Goal: Task Accomplishment & Management: Complete application form

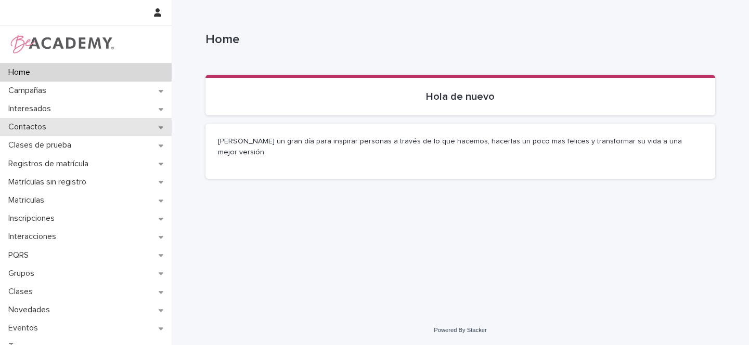
click at [159, 126] on icon at bounding box center [161, 127] width 5 height 3
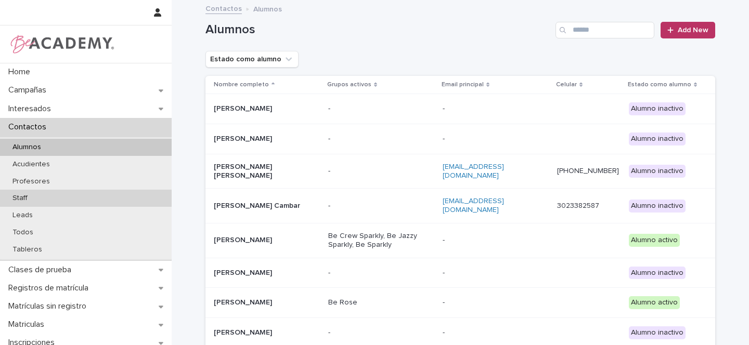
click at [33, 200] on p "Staff" at bounding box center [20, 198] width 32 height 9
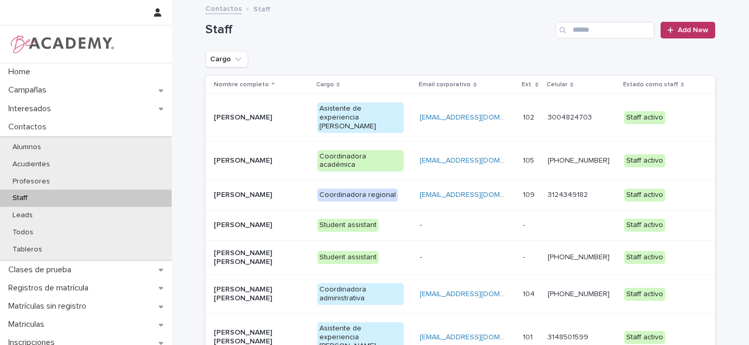
drag, startPoint x: 286, startPoint y: 184, endPoint x: 319, endPoint y: 63, distance: 125.5
click at [319, 63] on div "Staff Add New Cargo Nombre completo Cargo Email corporativo Ext. Celular Estado…" at bounding box center [460, 247] width 510 height 492
click at [299, 187] on div "[PERSON_NAME]" at bounding box center [261, 195] width 95 height 17
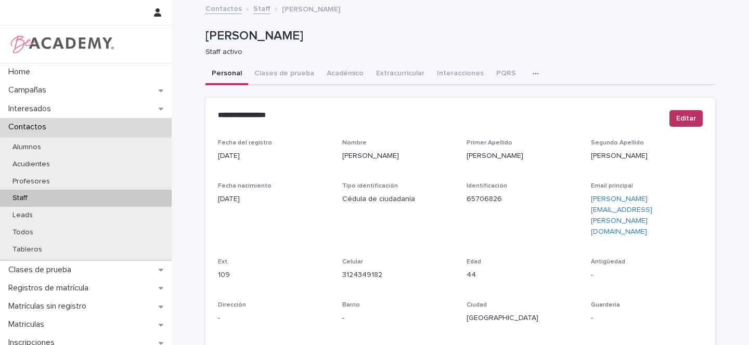
click at [529, 75] on button "button" at bounding box center [537, 73] width 23 height 21
click at [482, 100] on span "Tareas" at bounding box center [480, 100] width 23 height 7
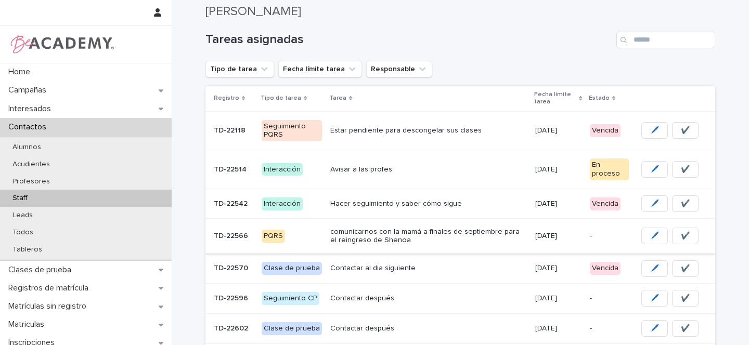
scroll to position [88, 0]
click at [512, 137] on div "Estar pendiente para descongelar sus clases" at bounding box center [428, 129] width 197 height 17
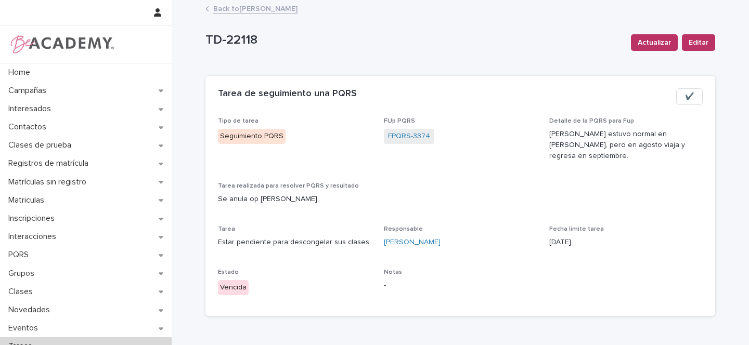
scroll to position [2, 0]
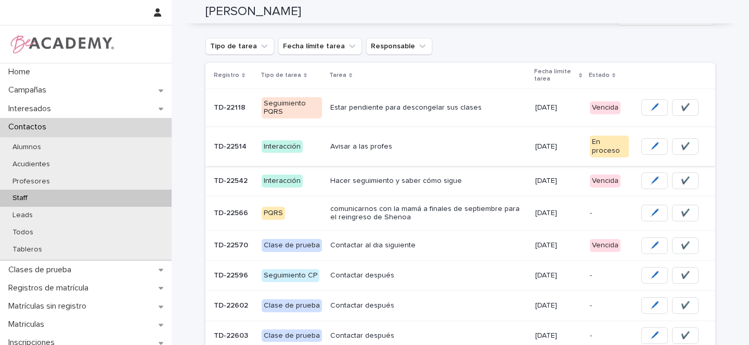
scroll to position [110, 0]
click at [435, 151] on div "Avisar a las profes" at bounding box center [428, 146] width 197 height 17
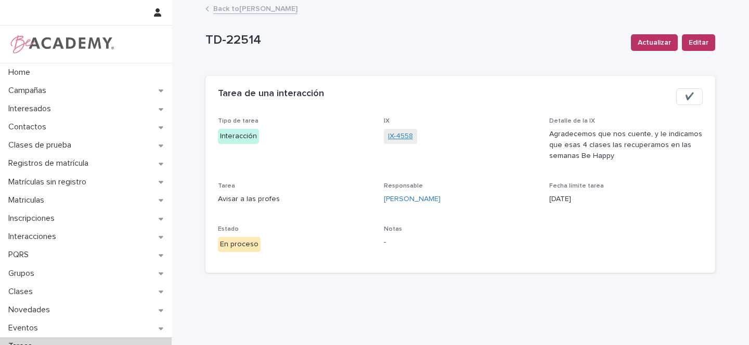
click at [399, 135] on link "IX-4558" at bounding box center [400, 136] width 25 height 11
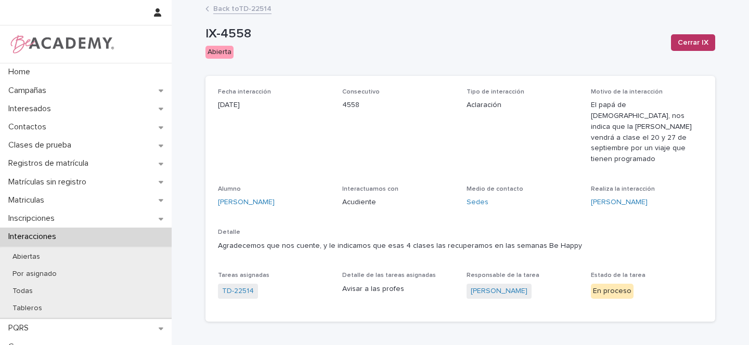
click at [227, 10] on link "Back to TD-22514" at bounding box center [242, 8] width 58 height 12
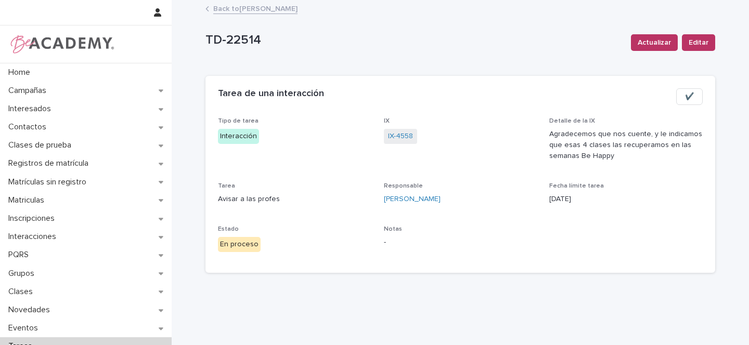
click at [256, 8] on link "Back to [PERSON_NAME]" at bounding box center [255, 8] width 84 height 12
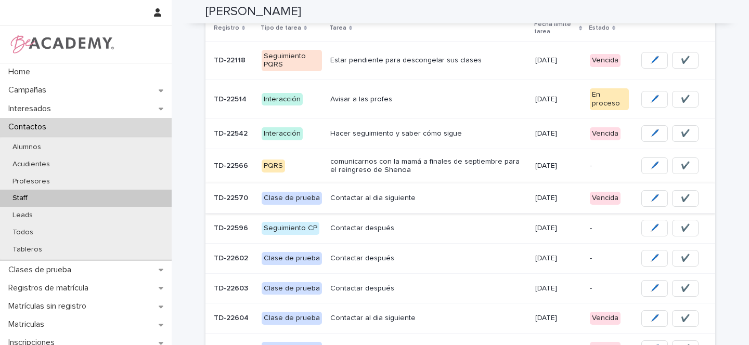
scroll to position [159, 0]
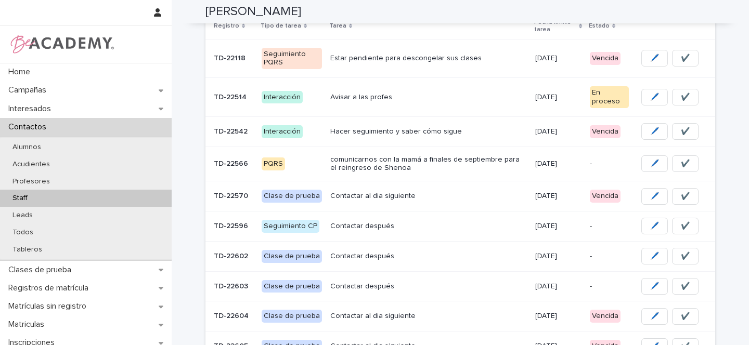
click at [460, 126] on div "Hacer seguimiento y saber cómo sigue" at bounding box center [428, 130] width 197 height 11
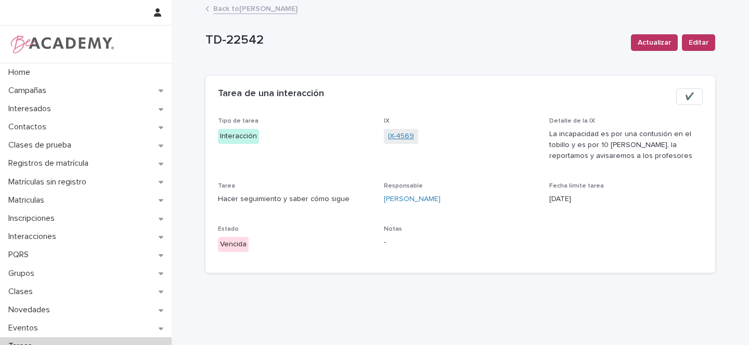
click at [395, 137] on link "IX-4569" at bounding box center [401, 136] width 26 height 11
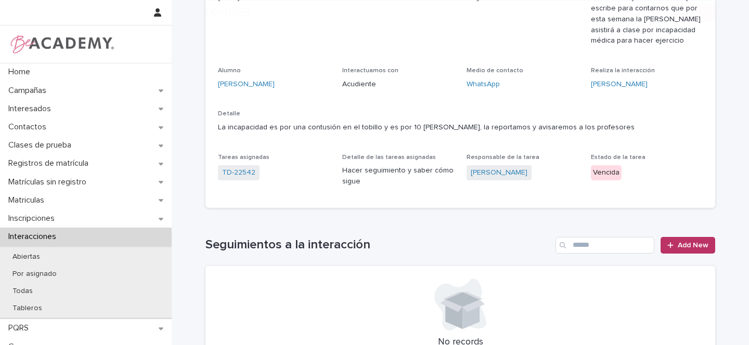
scroll to position [114, 0]
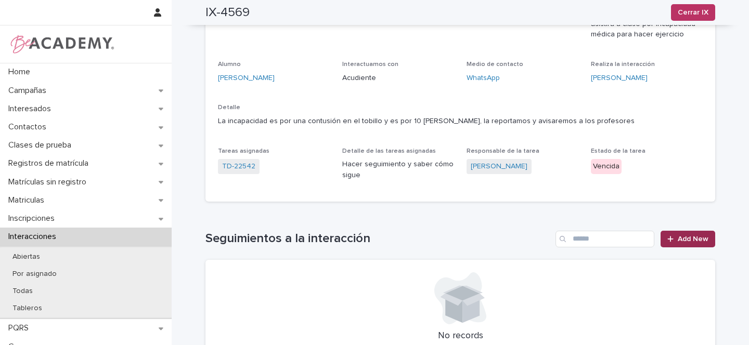
click at [694, 246] on link "Add New" at bounding box center [687, 239] width 55 height 17
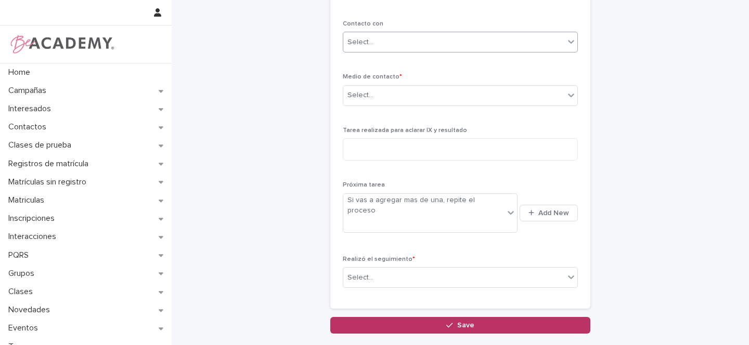
scroll to position [11, 0]
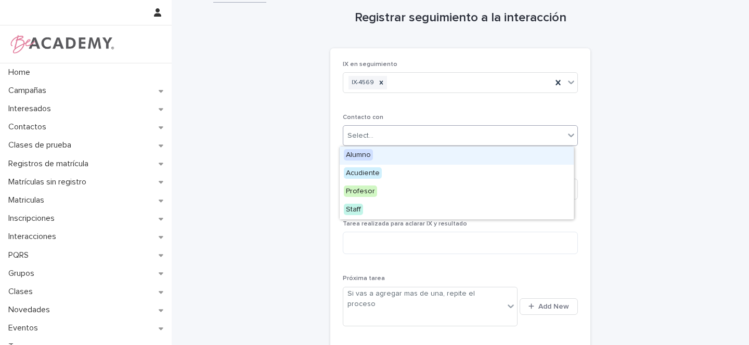
click at [365, 144] on div "Select..." at bounding box center [453, 135] width 221 height 17
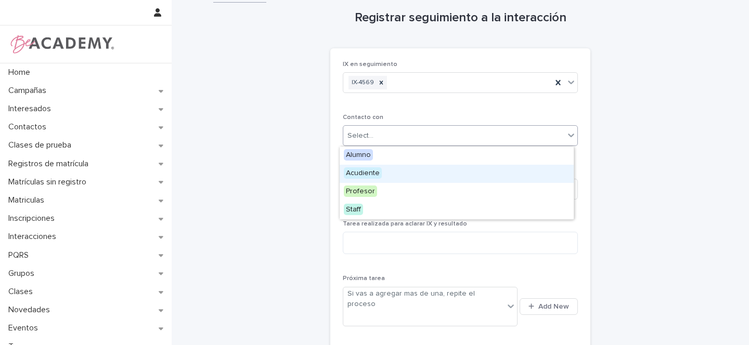
click at [360, 173] on span "Acudiente" at bounding box center [363, 172] width 38 height 11
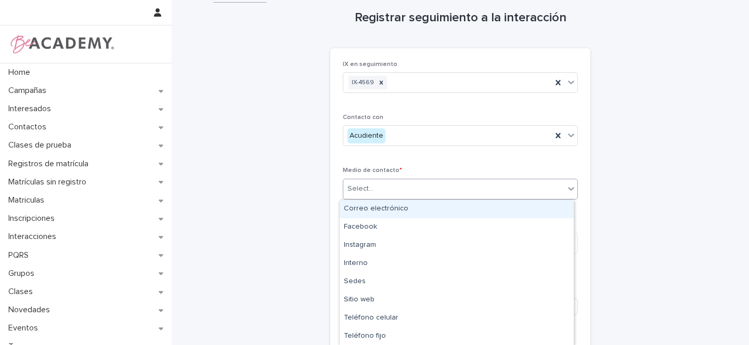
click at [356, 191] on div "Select..." at bounding box center [360, 189] width 26 height 11
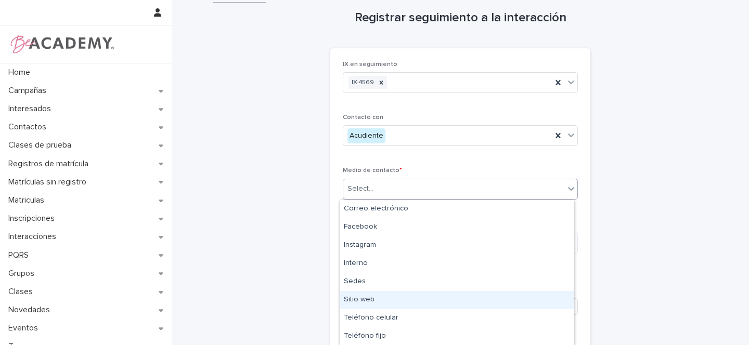
scroll to position [18, 0]
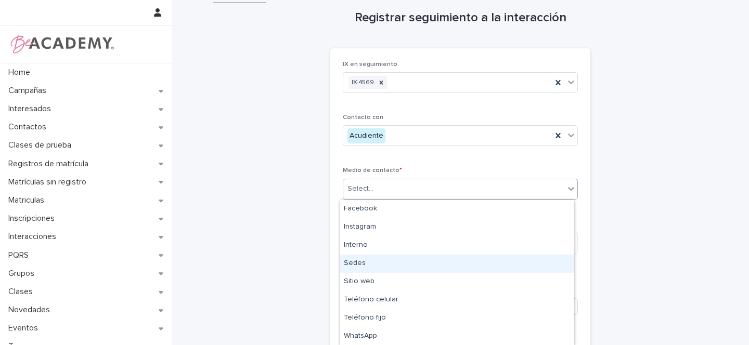
click at [358, 267] on div "Sedes" at bounding box center [457, 264] width 234 height 18
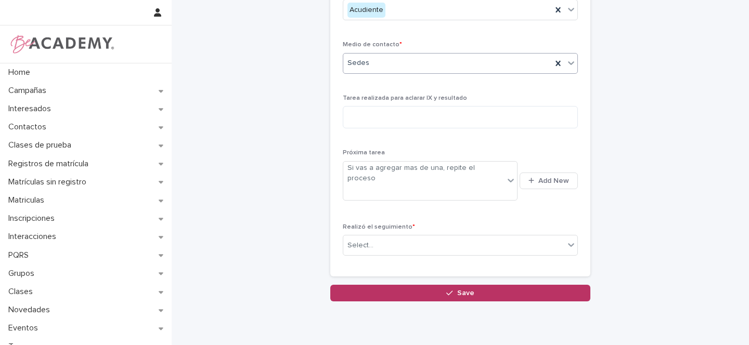
scroll to position [150, 0]
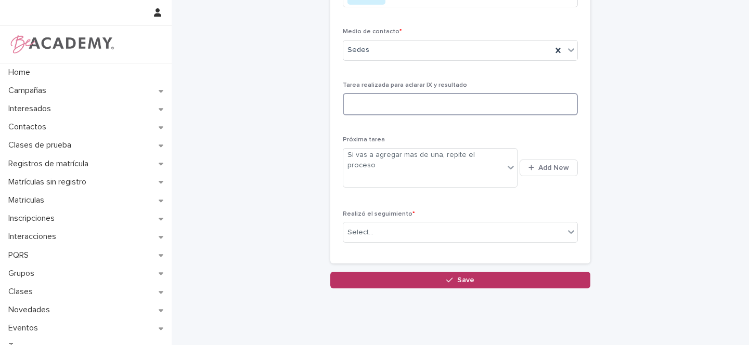
click at [387, 100] on textarea at bounding box center [460, 104] width 235 height 22
type textarea "**********"
click at [372, 224] on div "Select..." at bounding box center [453, 232] width 221 height 17
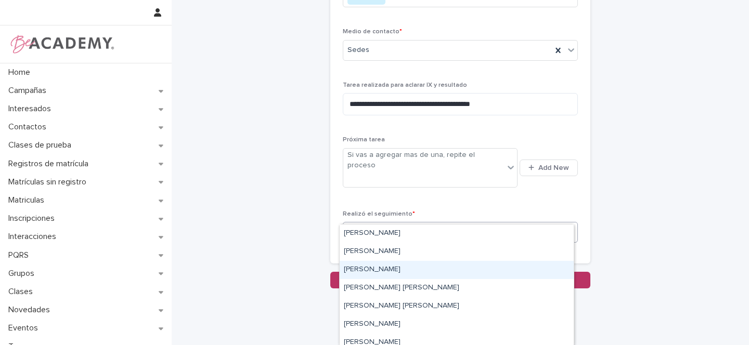
click at [354, 268] on div "[PERSON_NAME]" at bounding box center [457, 270] width 234 height 18
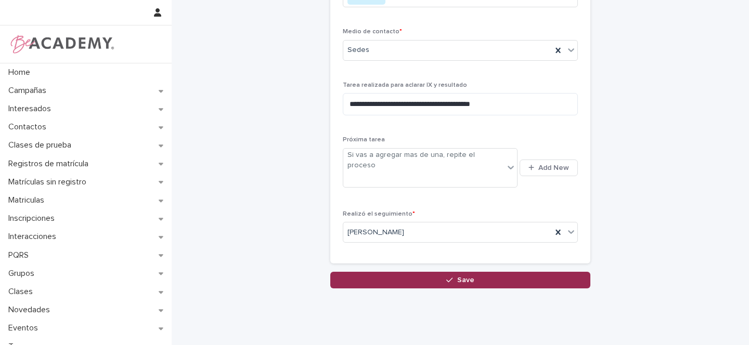
click at [461, 272] on button "Save" at bounding box center [460, 280] width 260 height 17
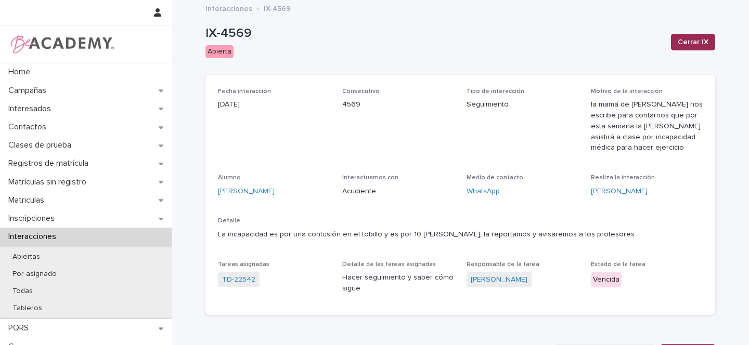
click at [694, 43] on span "Cerrar IX" at bounding box center [692, 42] width 31 height 10
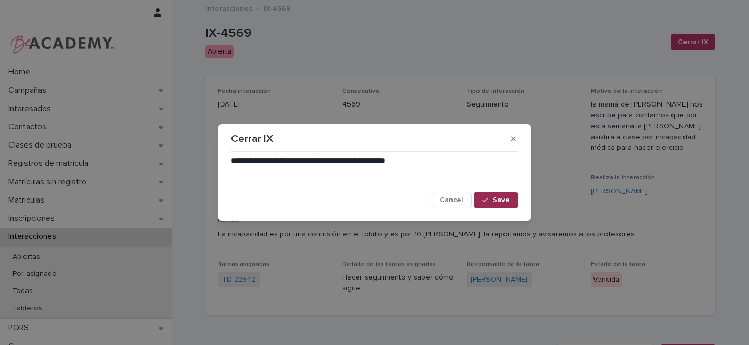
click at [507, 197] on span "Save" at bounding box center [500, 200] width 17 height 7
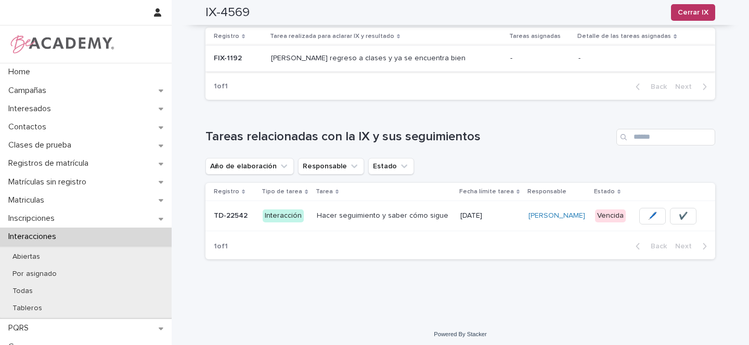
scroll to position [350, 0]
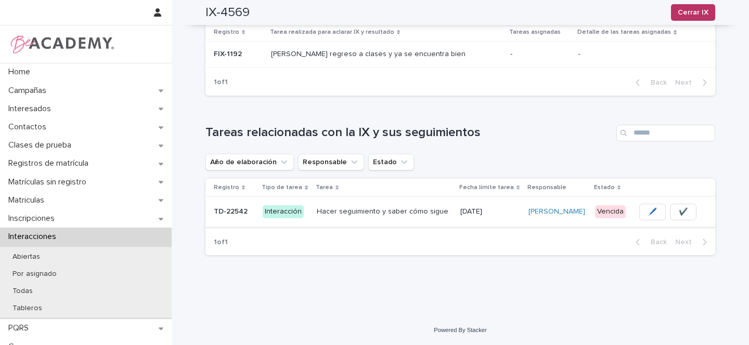
click at [683, 213] on button "✔️" at bounding box center [683, 212] width 27 height 17
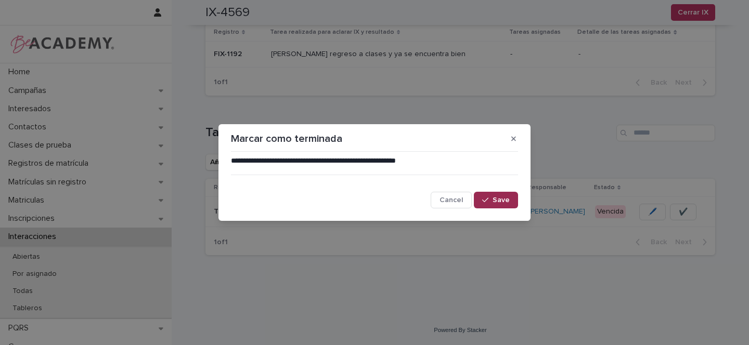
click at [500, 198] on span "Save" at bounding box center [500, 200] width 17 height 7
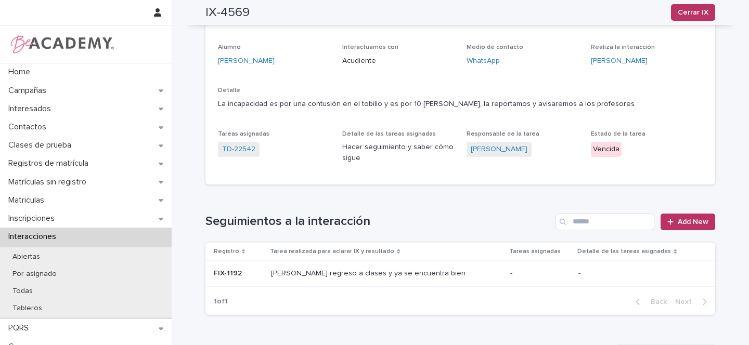
scroll to position [0, 0]
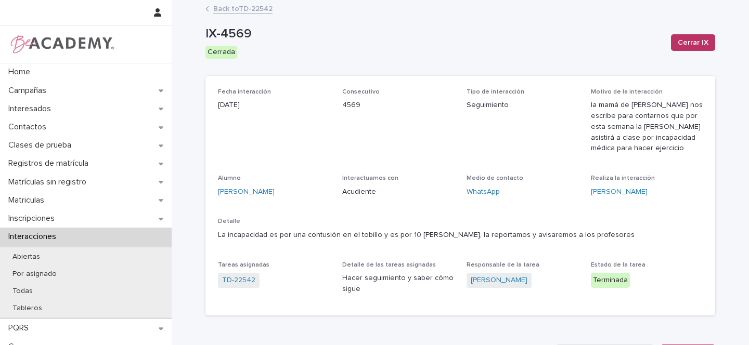
click at [234, 10] on link "Back to TD-22542" at bounding box center [242, 8] width 59 height 12
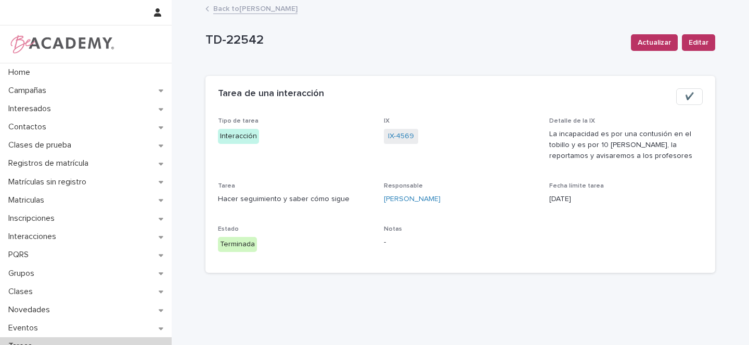
click at [239, 7] on link "Back to [PERSON_NAME]" at bounding box center [255, 8] width 84 height 12
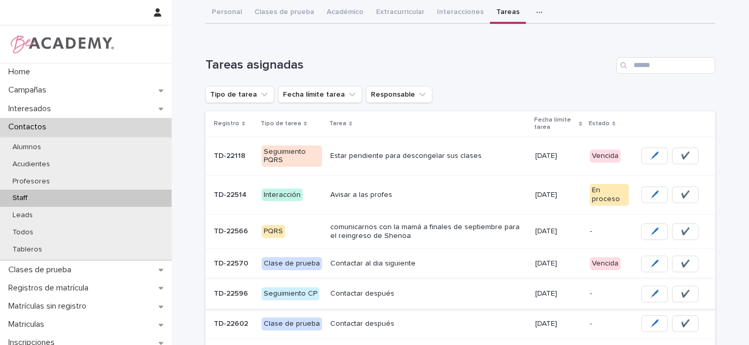
scroll to position [138, 0]
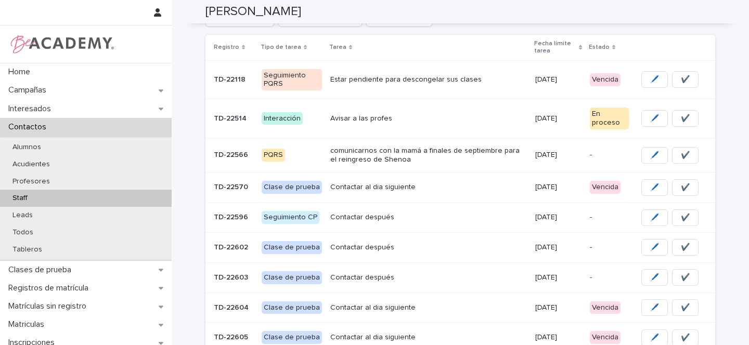
click at [458, 118] on p "Avisar a las profes" at bounding box center [428, 118] width 197 height 9
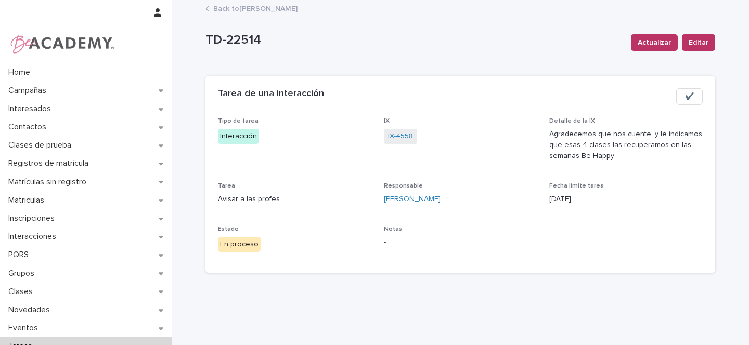
click at [250, 10] on link "Back to [PERSON_NAME]" at bounding box center [255, 8] width 84 height 12
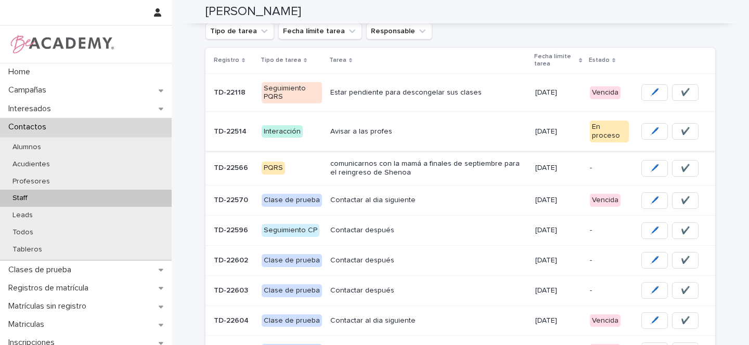
scroll to position [118, 0]
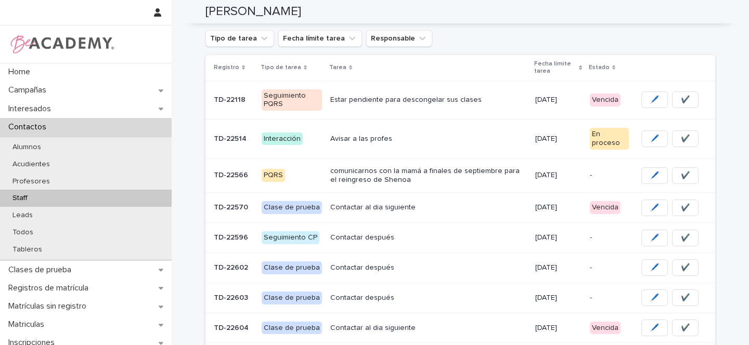
click at [487, 105] on div "Estar pendiente para descongelar sus clases" at bounding box center [428, 100] width 197 height 17
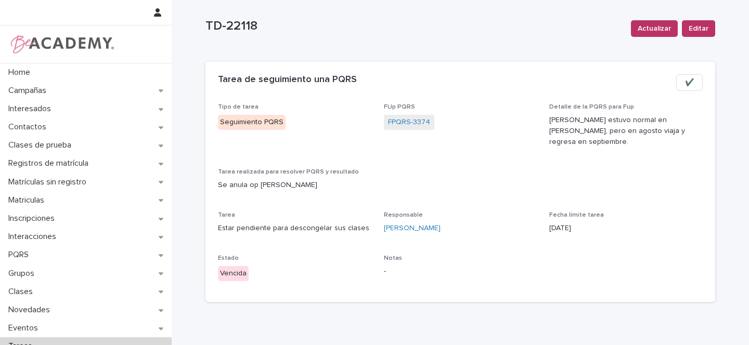
scroll to position [37, 0]
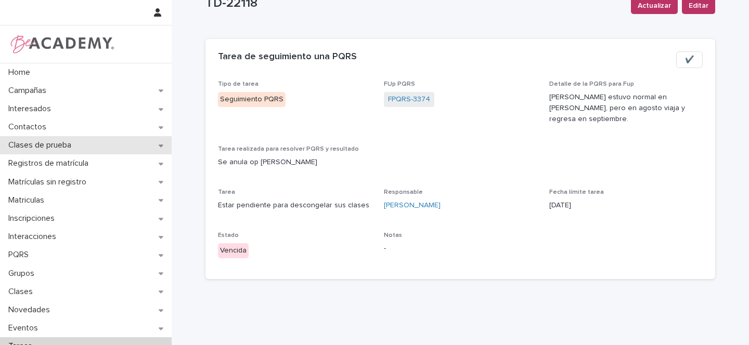
click at [151, 145] on div "Clases de prueba" at bounding box center [86, 145] width 172 height 18
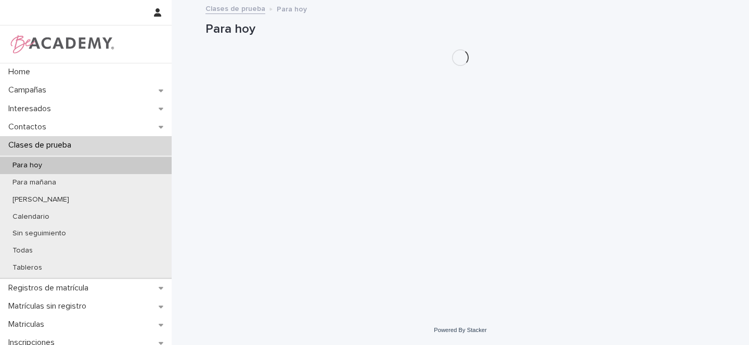
click at [81, 166] on div "Para hoy" at bounding box center [86, 165] width 172 height 17
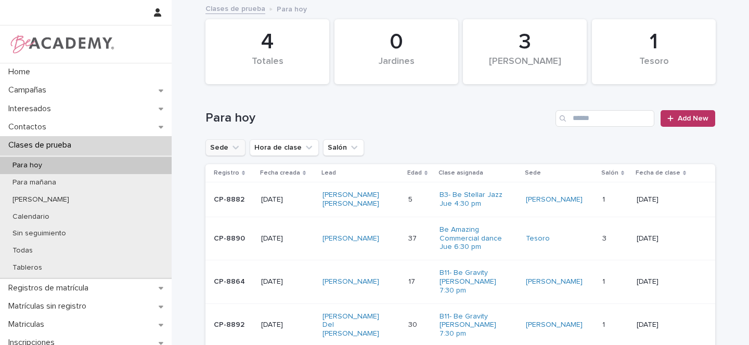
click at [230, 147] on icon "Sede" at bounding box center [235, 147] width 10 height 10
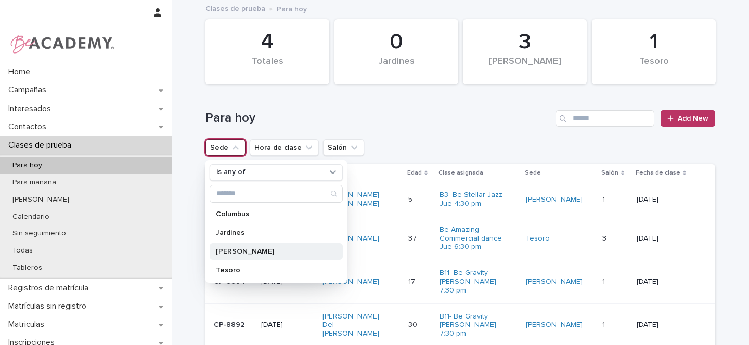
drag, startPoint x: 231, startPoint y: 251, endPoint x: 292, endPoint y: 246, distance: 61.5
click at [231, 251] on p "[PERSON_NAME]" at bounding box center [271, 251] width 110 height 7
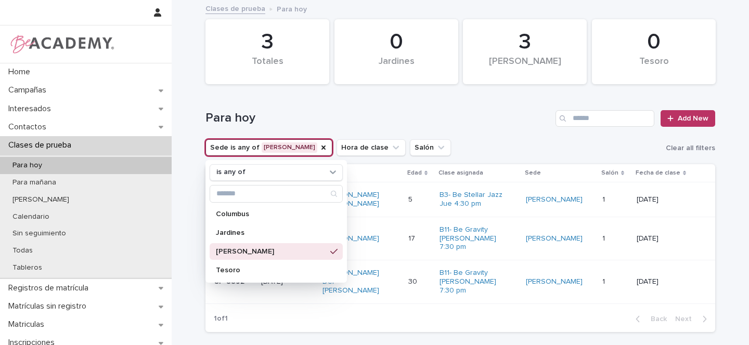
click at [449, 136] on div "Para hoy Add New" at bounding box center [460, 114] width 510 height 50
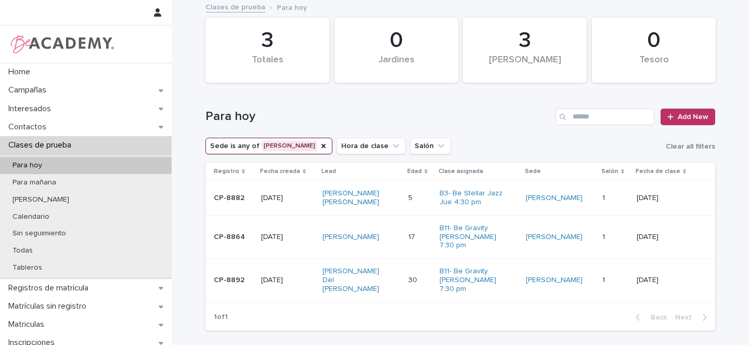
scroll to position [2, 0]
click at [387, 193] on link "[PERSON_NAME] [PERSON_NAME]" at bounding box center [354, 198] width 65 height 18
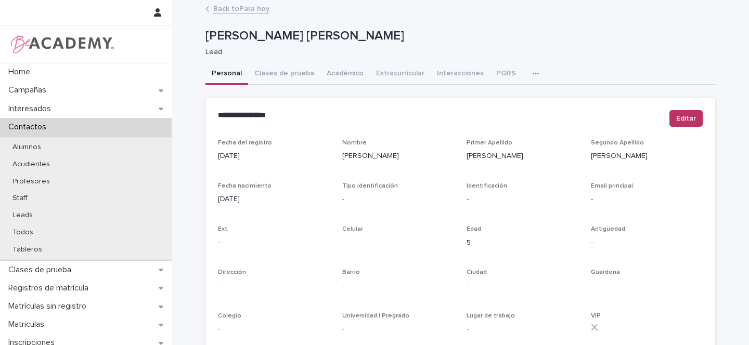
click at [236, 8] on link "Back to Para hoy" at bounding box center [241, 8] width 56 height 12
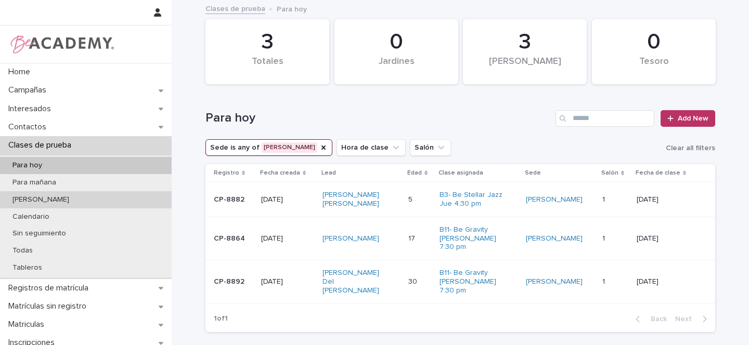
click at [31, 198] on p "[PERSON_NAME]" at bounding box center [40, 199] width 73 height 9
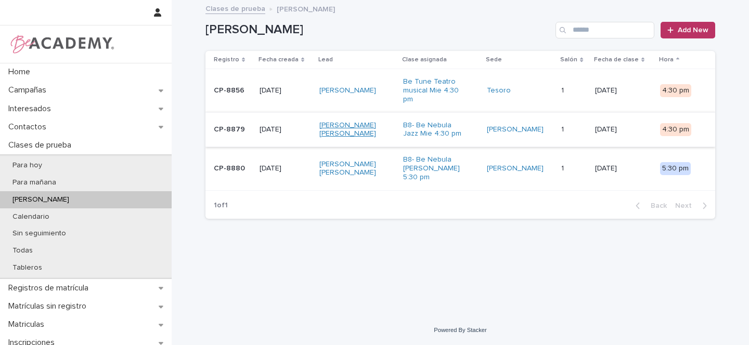
click at [357, 125] on link "[PERSON_NAME] [PERSON_NAME]" at bounding box center [351, 130] width 65 height 18
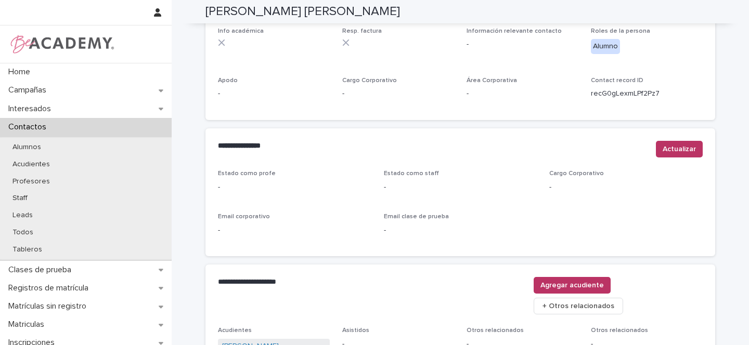
scroll to position [428, 0]
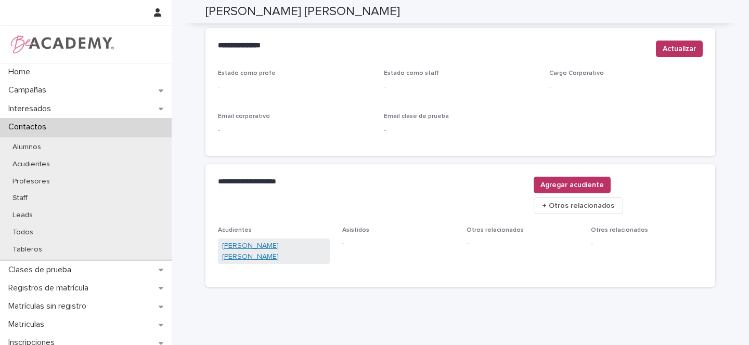
click at [257, 241] on link "[PERSON_NAME] [PERSON_NAME]" at bounding box center [273, 252] width 103 height 22
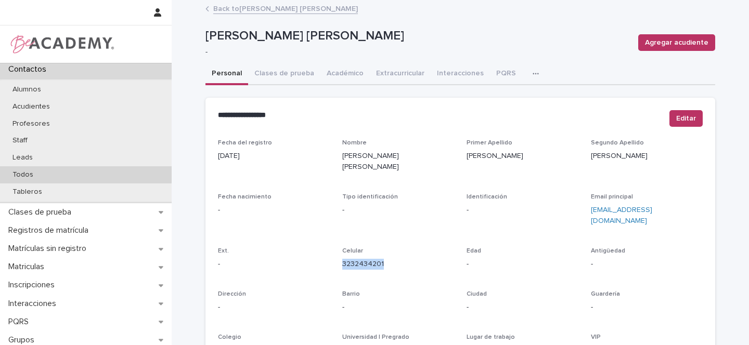
scroll to position [118, 0]
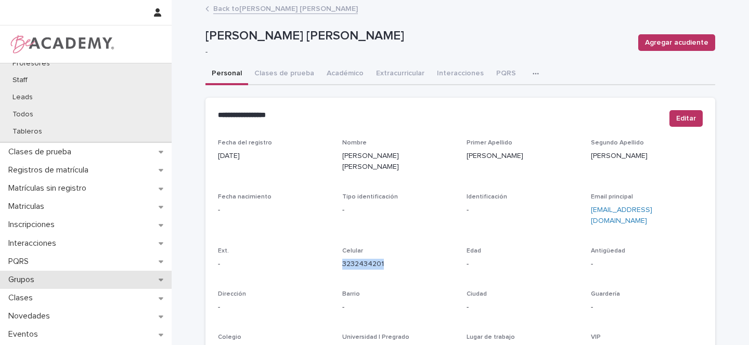
click at [151, 283] on div "Grupos" at bounding box center [86, 280] width 172 height 18
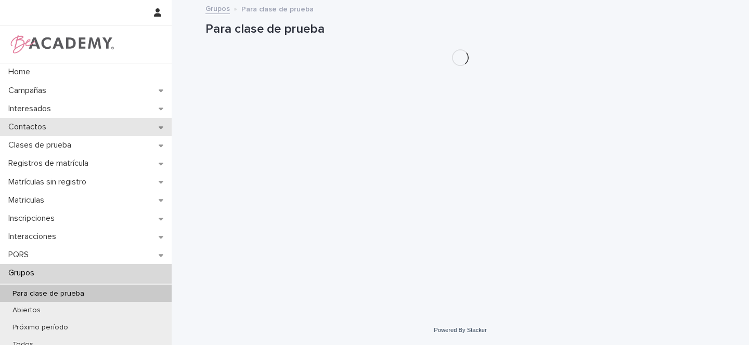
click at [135, 126] on div "Contactos" at bounding box center [86, 127] width 172 height 18
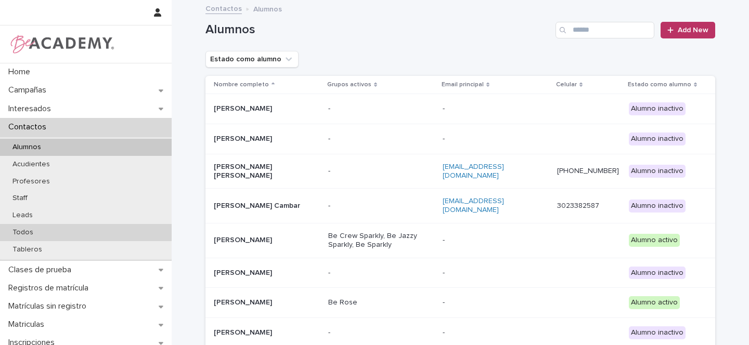
click at [25, 231] on p "Todos" at bounding box center [22, 232] width 37 height 9
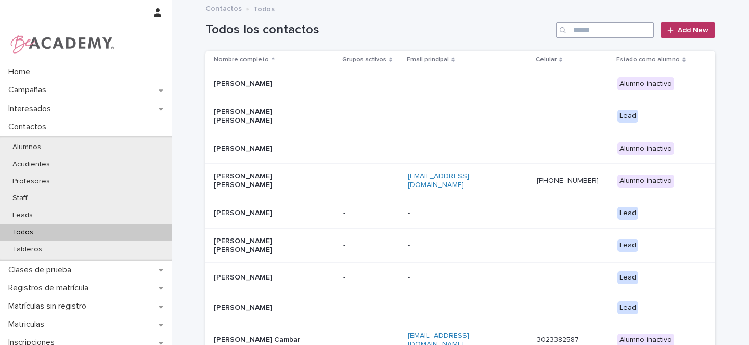
click at [591, 28] on input "Search" at bounding box center [604, 30] width 99 height 17
click at [683, 30] on span "Add New" at bounding box center [692, 30] width 31 height 7
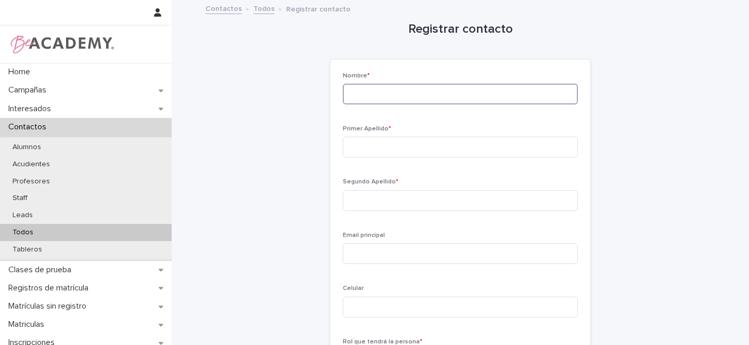
click at [382, 96] on input at bounding box center [460, 94] width 235 height 21
type input "******"
click at [357, 198] on input at bounding box center [460, 200] width 235 height 21
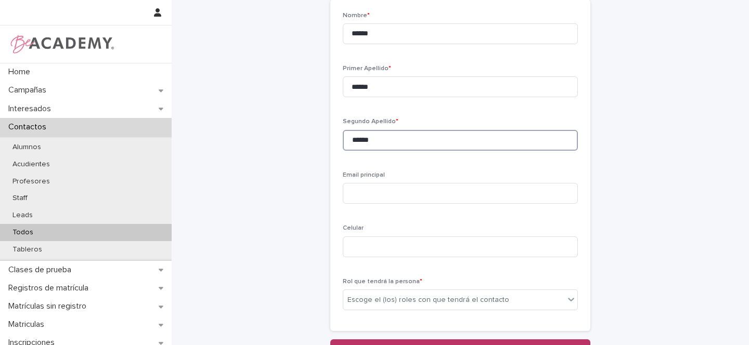
scroll to position [58, 0]
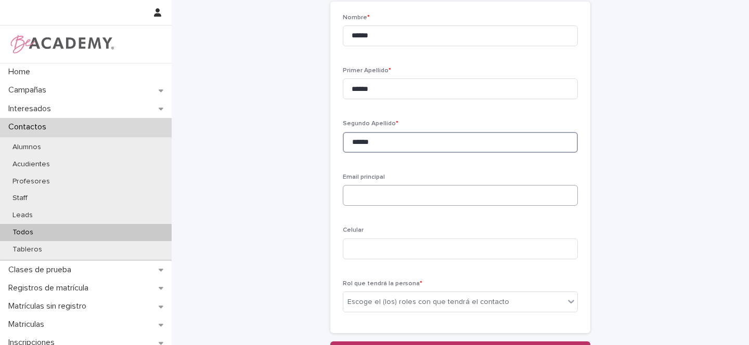
type input "******"
click at [365, 196] on input at bounding box center [460, 195] width 235 height 21
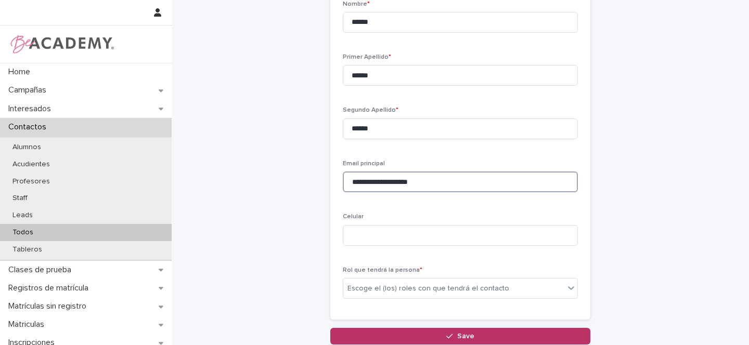
scroll to position [86, 0]
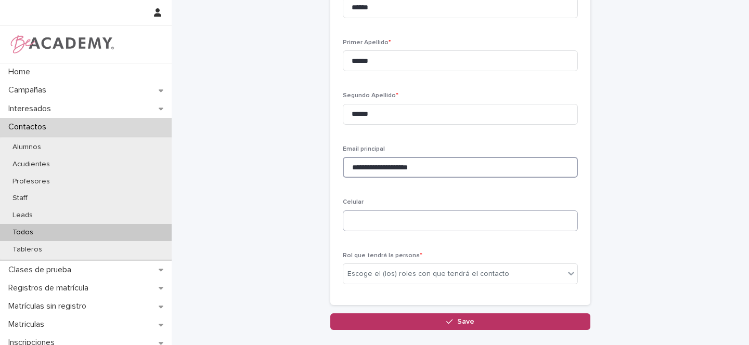
type input "**********"
click at [371, 224] on input "**********" at bounding box center [460, 221] width 235 height 21
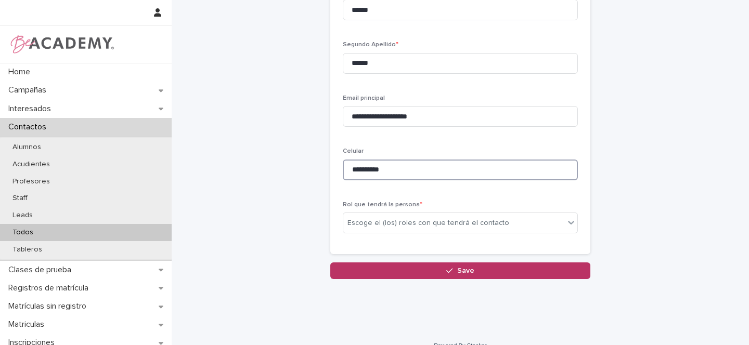
scroll to position [153, 0]
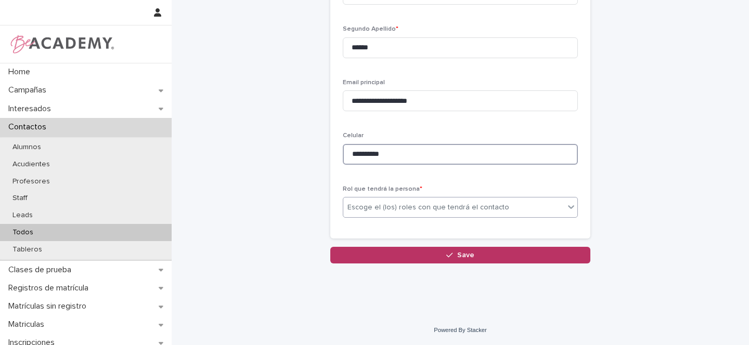
type input "**********"
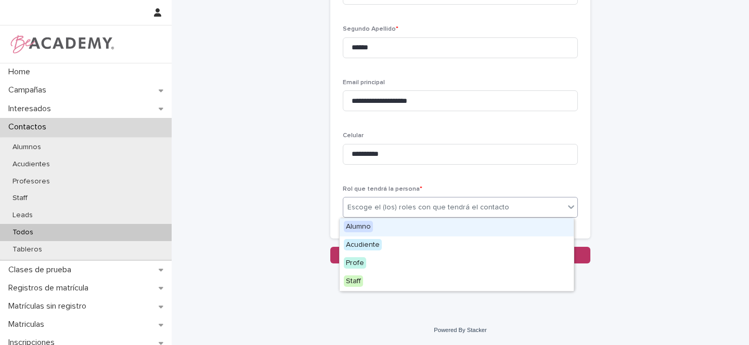
click at [356, 208] on div "Escoge el (los) roles con que tendrá el contacto" at bounding box center [428, 207] width 162 height 11
click at [357, 225] on span "Alumno" at bounding box center [358, 226] width 29 height 11
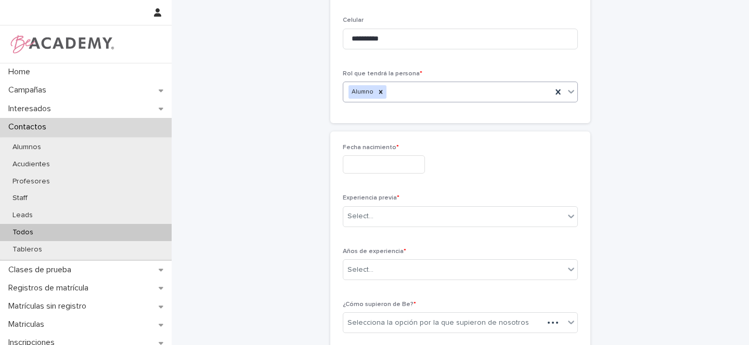
scroll to position [268, 0]
click at [362, 165] on input "text" at bounding box center [384, 164] width 82 height 18
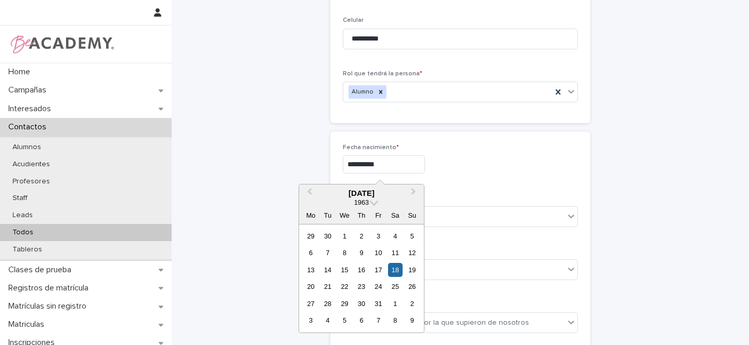
type input "**********"
click at [530, 174] on div "**********" at bounding box center [460, 163] width 235 height 38
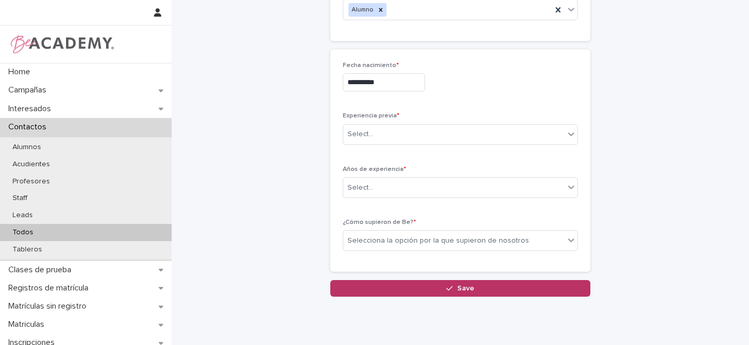
scroll to position [356, 0]
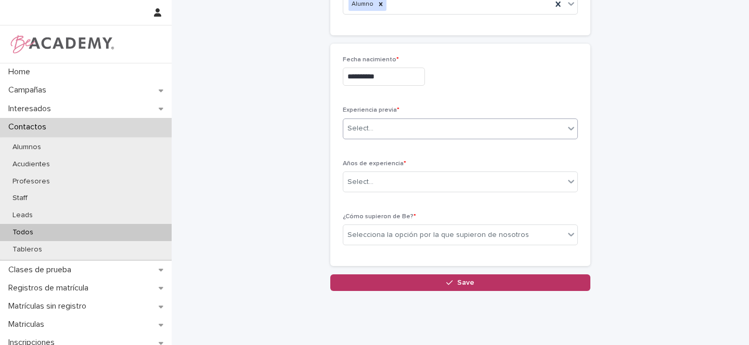
click at [343, 133] on div "Select..." at bounding box center [453, 128] width 221 height 17
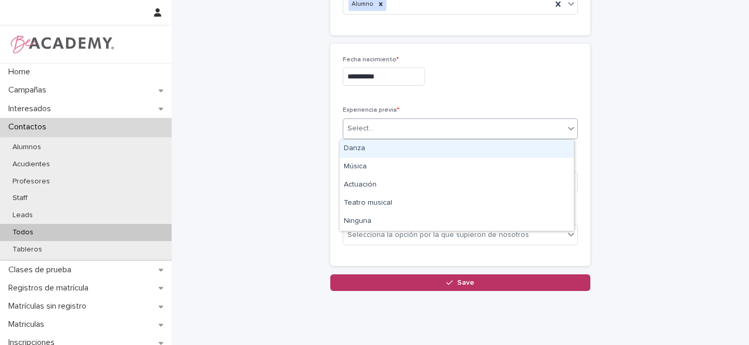
drag, startPoint x: 364, startPoint y: 158, endPoint x: 358, endPoint y: 147, distance: 12.6
click at [358, 147] on div "Danza" at bounding box center [457, 149] width 234 height 18
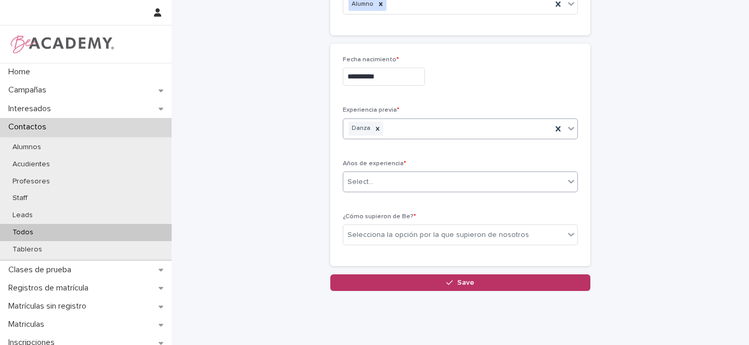
click at [362, 180] on div "Select..." at bounding box center [360, 182] width 26 height 11
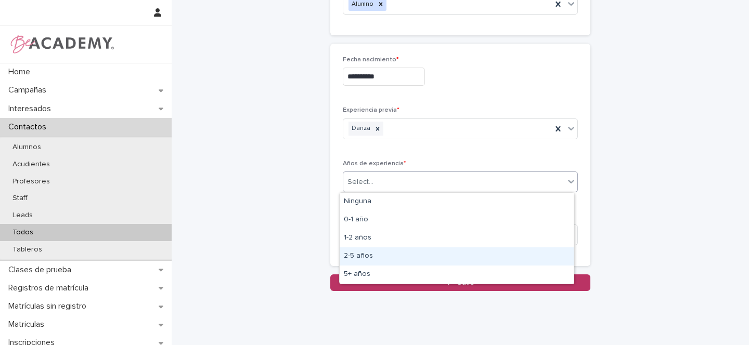
click at [355, 255] on div "2-5 años" at bounding box center [457, 256] width 234 height 18
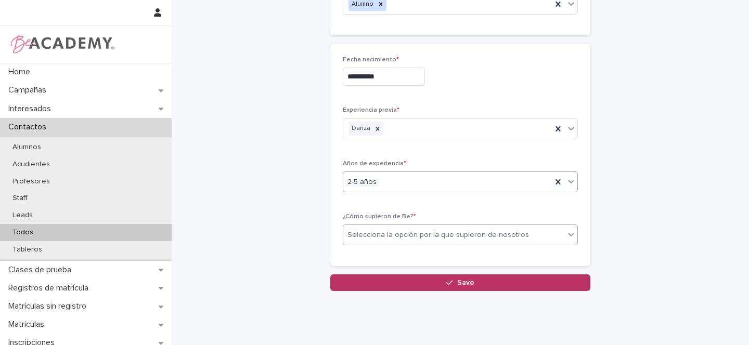
click at [366, 233] on div "Selecciona la opción por la que supieron de nosotros" at bounding box center [437, 235] width 181 height 11
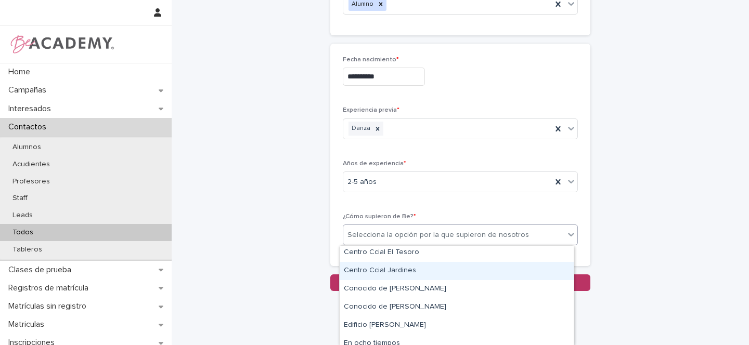
scroll to position [59, 0]
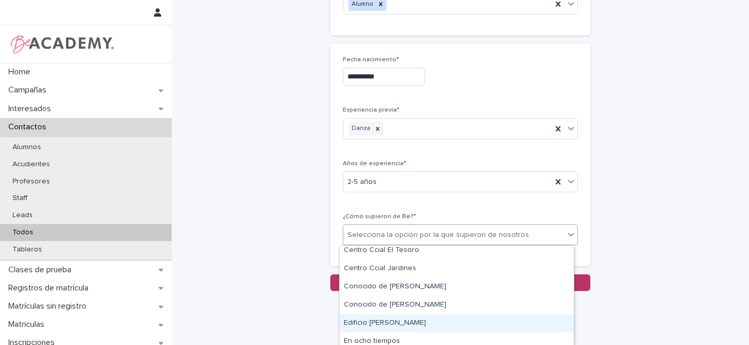
click at [375, 324] on div "Edificio [PERSON_NAME]" at bounding box center [457, 324] width 234 height 18
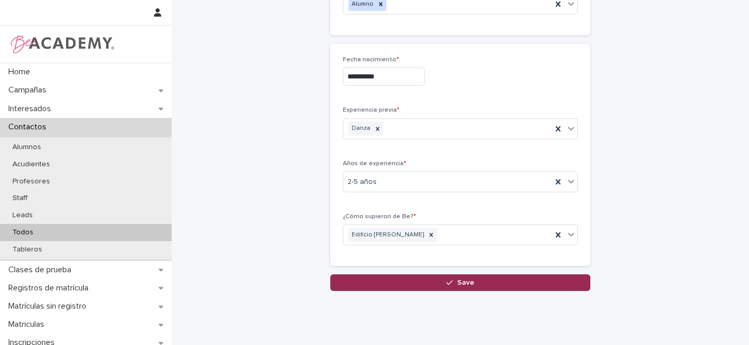
click at [467, 284] on span "Save" at bounding box center [465, 282] width 17 height 7
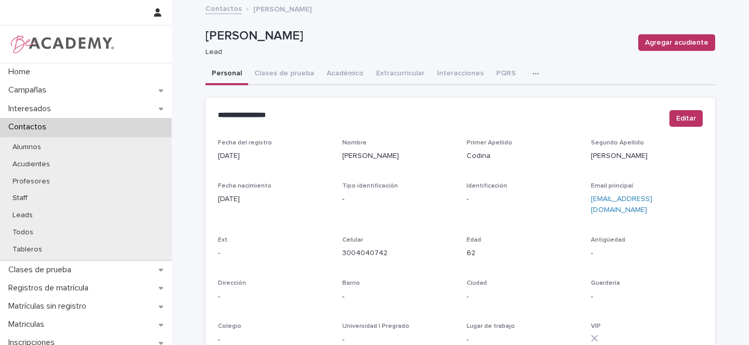
scroll to position [422, 0]
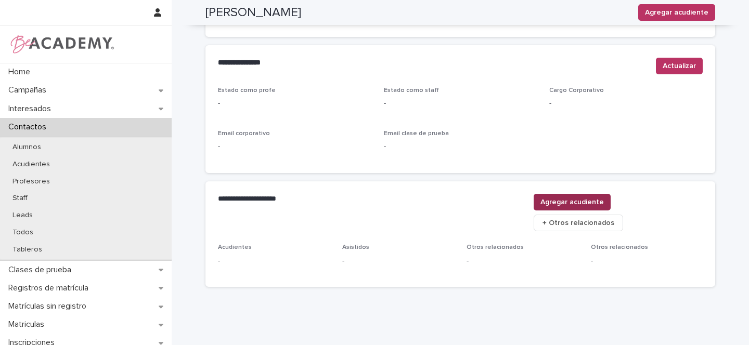
click at [604, 197] on span "Agregar acudiente" at bounding box center [571, 202] width 63 height 10
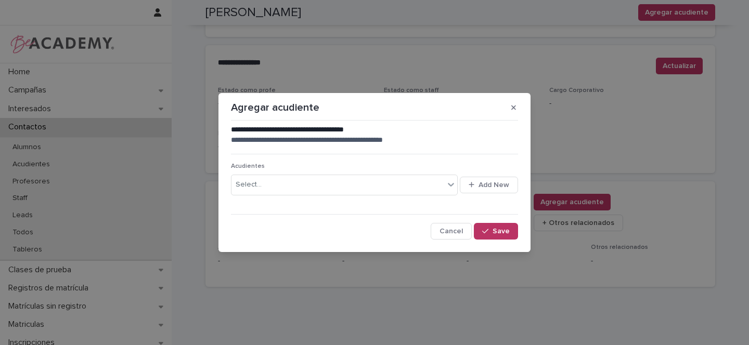
click at [513, 106] on icon "button" at bounding box center [513, 107] width 5 height 7
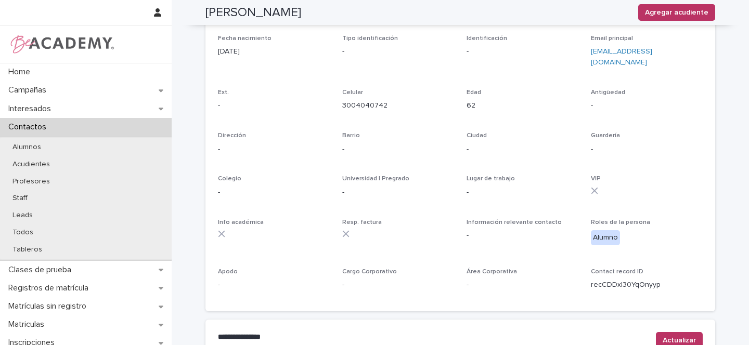
scroll to position [0, 0]
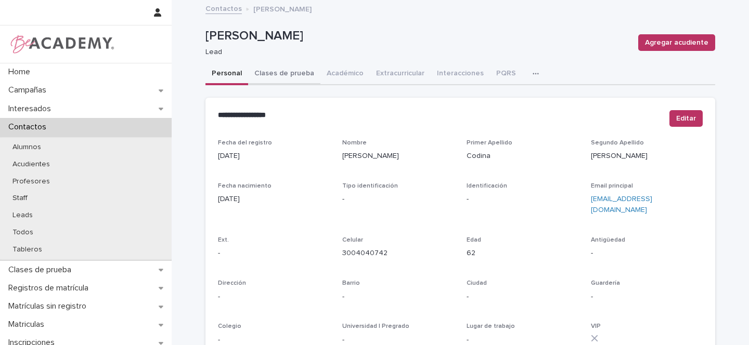
click at [272, 72] on button "Clases de prueba" at bounding box center [284, 74] width 72 height 22
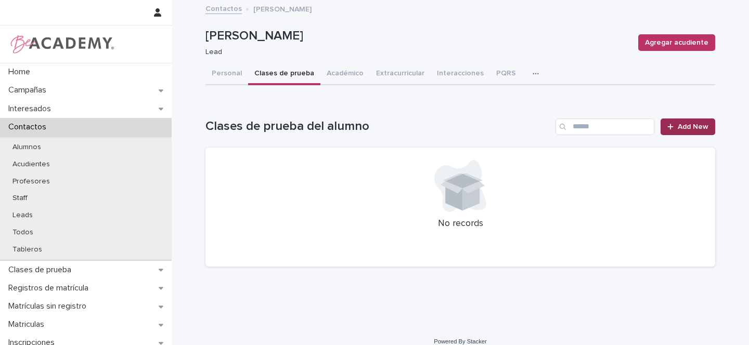
click at [688, 126] on span "Add New" at bounding box center [692, 126] width 31 height 7
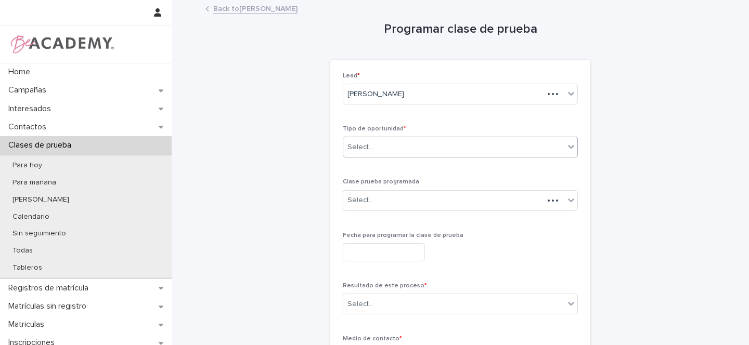
click at [356, 150] on div "Select..." at bounding box center [360, 147] width 26 height 11
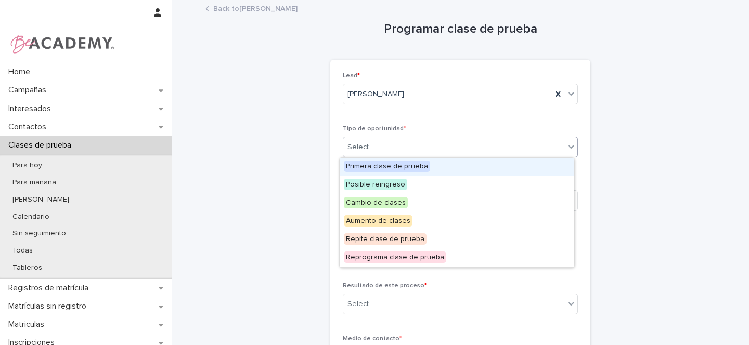
click at [361, 164] on span "Primera clase de prueba" at bounding box center [387, 166] width 86 height 11
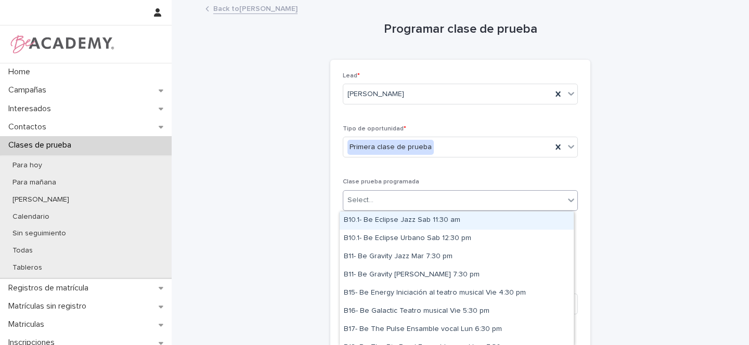
click at [360, 200] on div "Select..." at bounding box center [360, 200] width 26 height 11
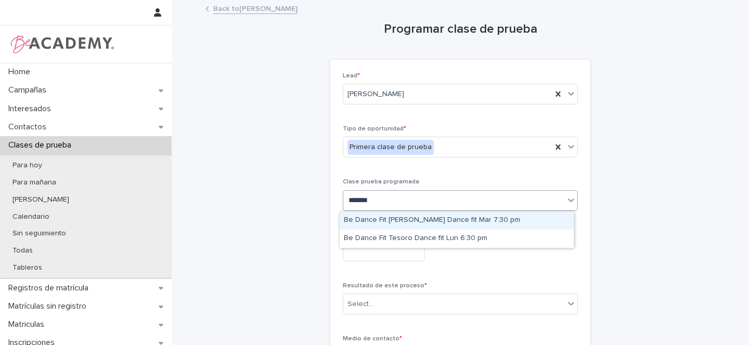
type input "********"
click at [453, 218] on div "Be Dance Fit [PERSON_NAME] Dance fit Mar 7:30 pm" at bounding box center [457, 221] width 234 height 18
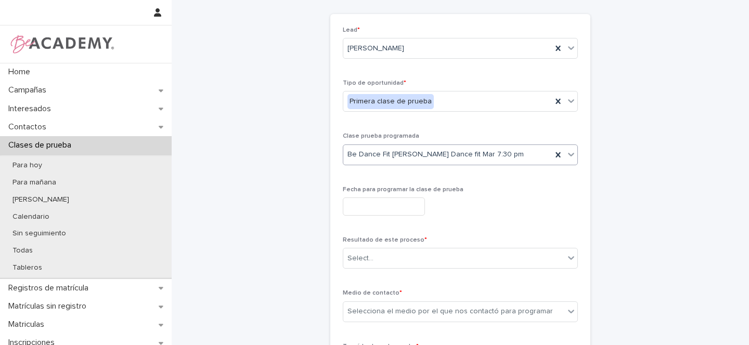
scroll to position [59, 0]
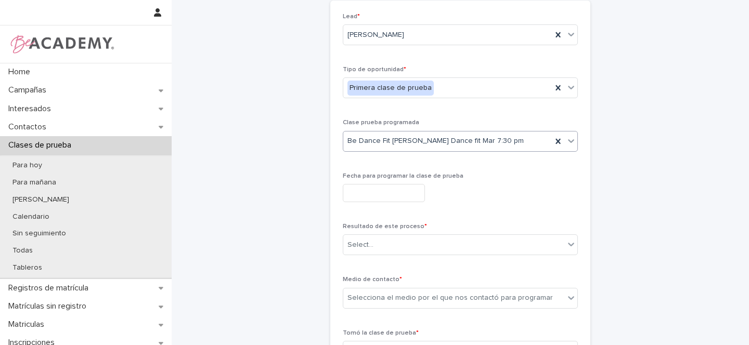
click at [361, 186] on input "text" at bounding box center [384, 193] width 82 height 18
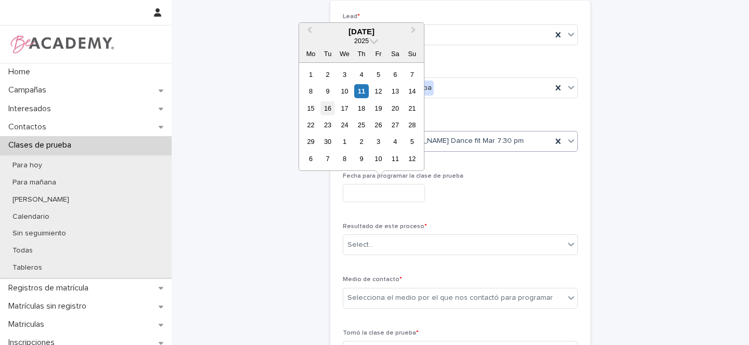
click at [331, 109] on div "16" at bounding box center [327, 108] width 14 height 14
type input "**********"
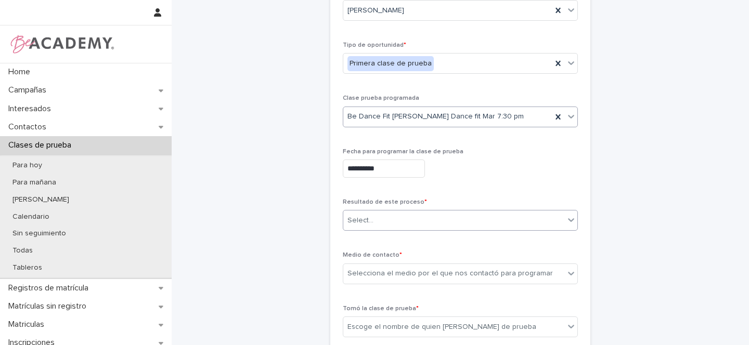
scroll to position [93, 0]
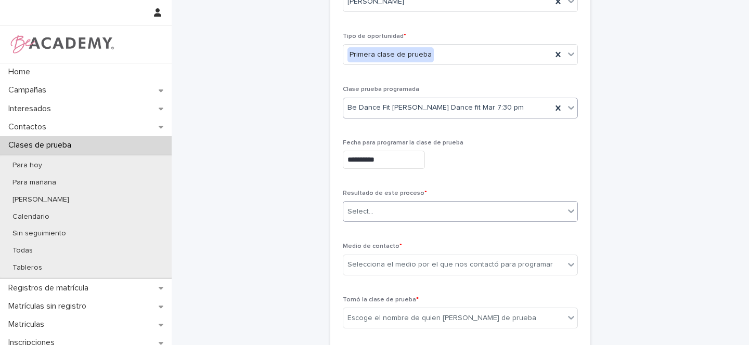
click at [364, 213] on div "Select..." at bounding box center [360, 211] width 26 height 11
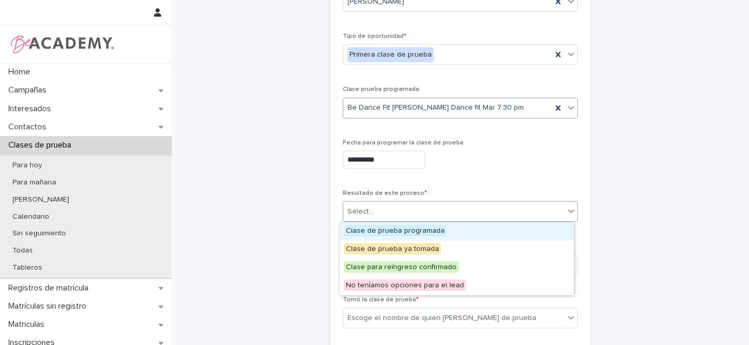
click at [363, 229] on span "Clase de prueba programada" at bounding box center [395, 230] width 103 height 11
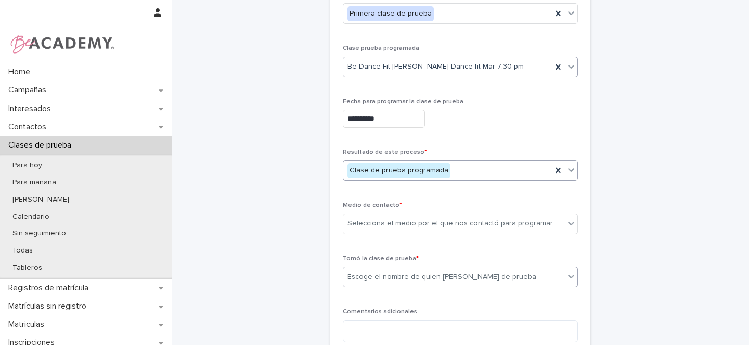
scroll to position [192, 0]
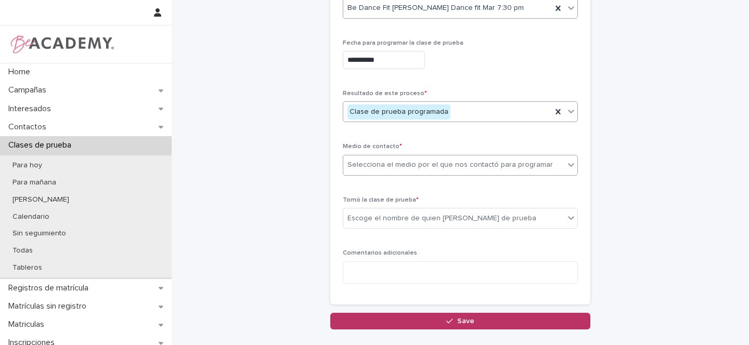
click at [364, 165] on div "Selecciona el medio por el que nos contactó para programar" at bounding box center [449, 165] width 205 height 11
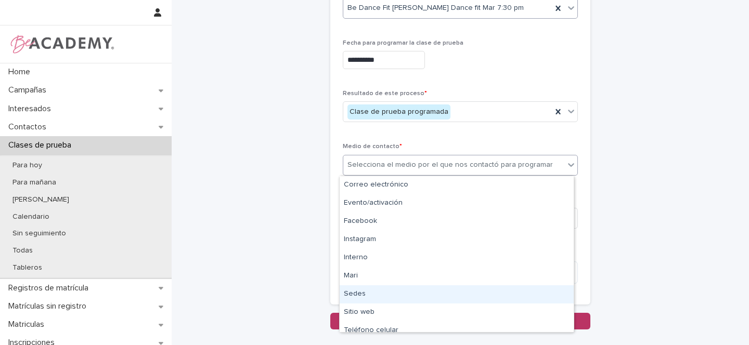
click at [354, 292] on div "Sedes" at bounding box center [457, 294] width 234 height 18
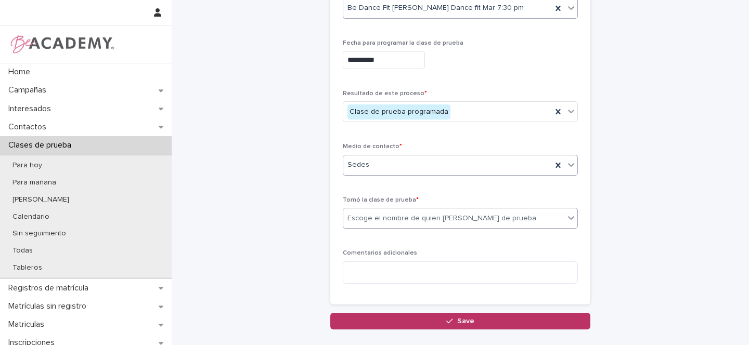
click at [385, 220] on div "Escoge el nombre de quien [PERSON_NAME] de prueba" at bounding box center [441, 218] width 189 height 11
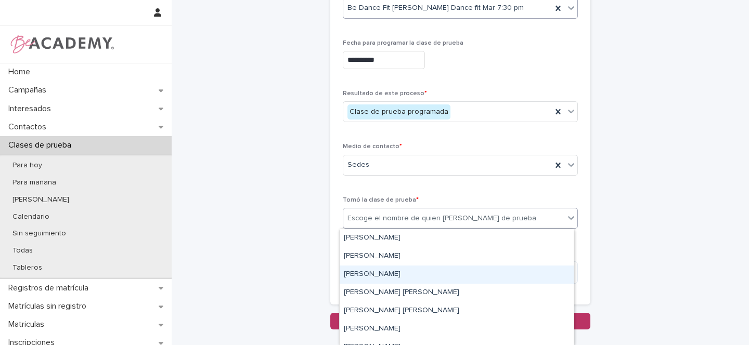
click at [360, 278] on div "[PERSON_NAME]" at bounding box center [457, 275] width 234 height 18
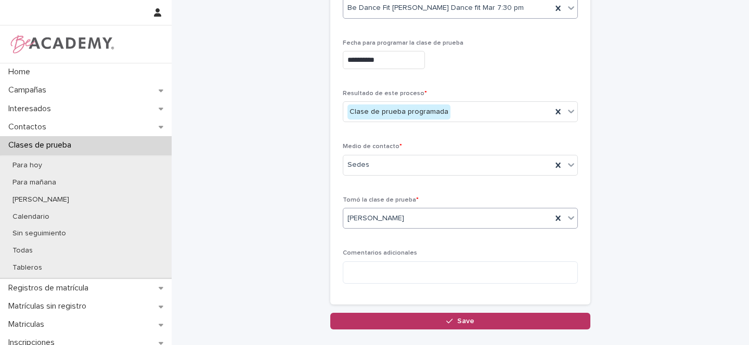
scroll to position [194, 0]
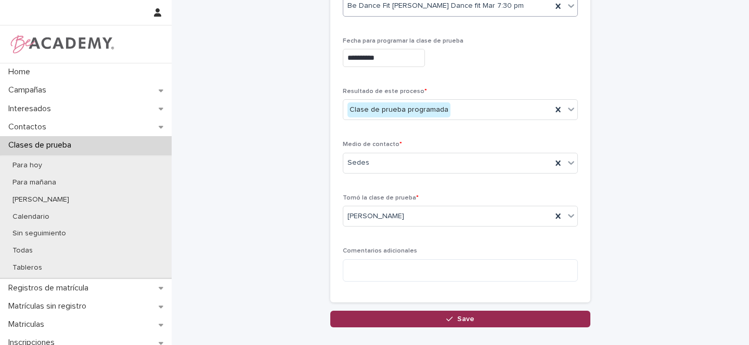
click at [465, 316] on span "Save" at bounding box center [465, 319] width 17 height 7
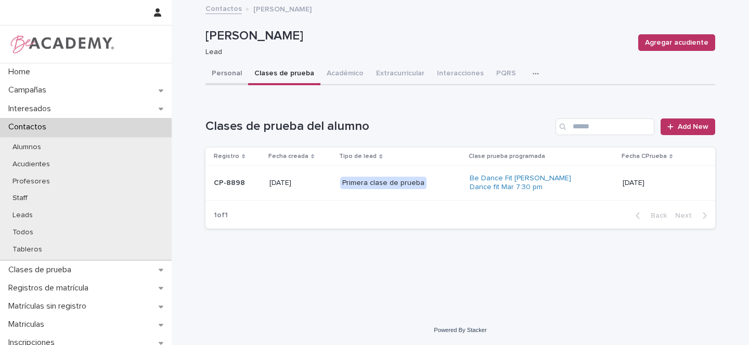
click at [229, 76] on button "Personal" at bounding box center [226, 74] width 43 height 22
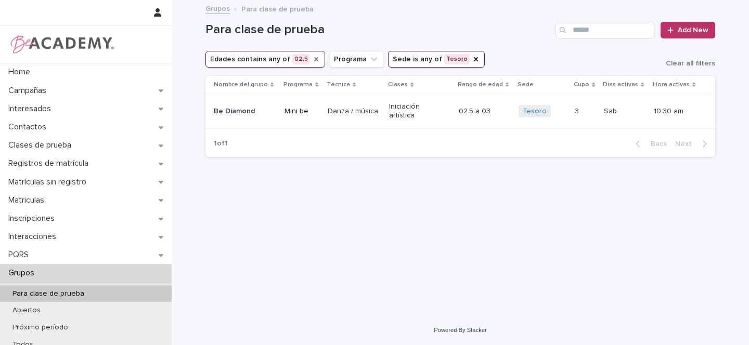
click at [313, 59] on icon "Edades" at bounding box center [316, 59] width 8 height 8
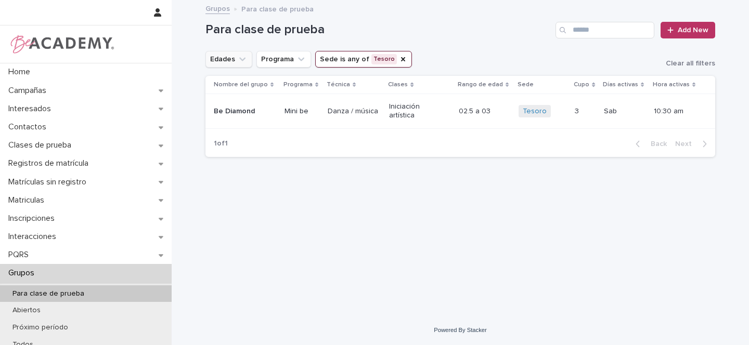
click at [233, 59] on button "Edades" at bounding box center [228, 59] width 47 height 17
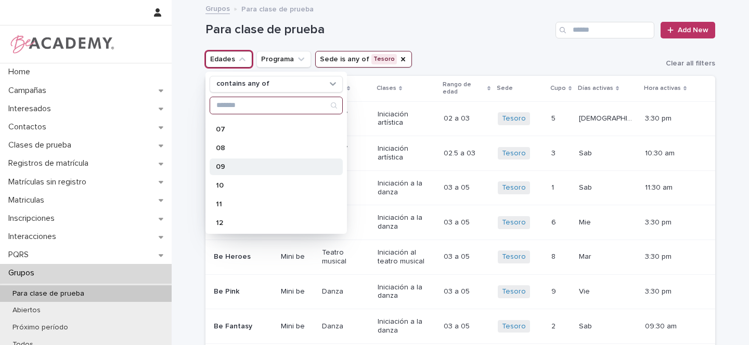
scroll to position [148, 0]
click at [225, 168] on p "09" at bounding box center [271, 164] width 110 height 7
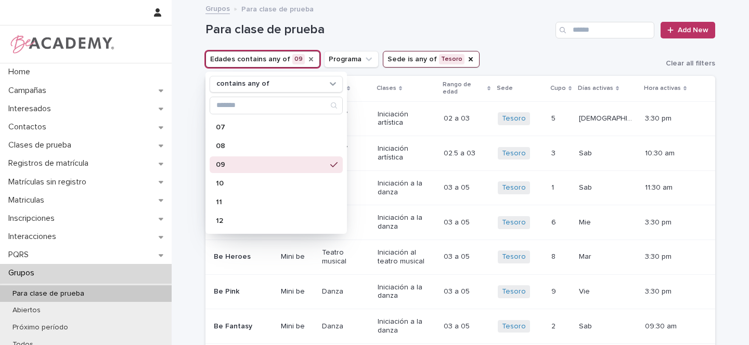
click at [525, 37] on h1 "Para clase de prueba" at bounding box center [378, 29] width 346 height 15
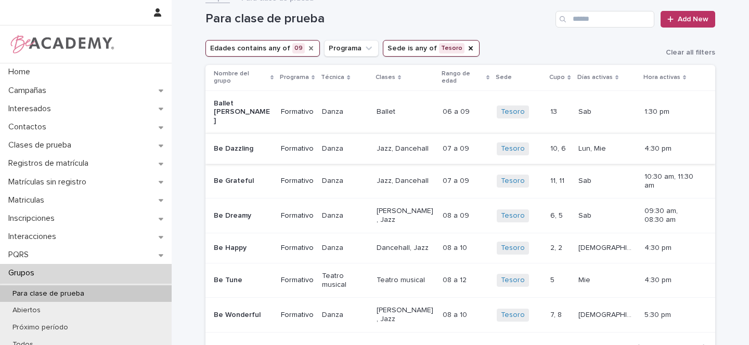
scroll to position [18, 0]
